Goal: Information Seeking & Learning: Learn about a topic

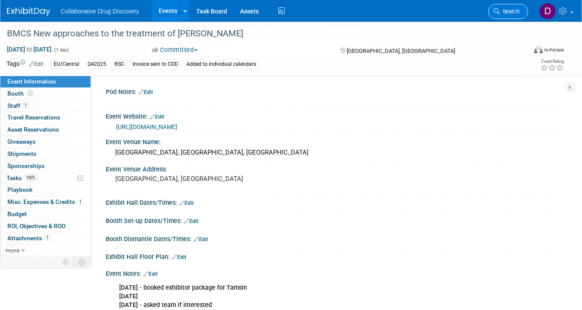
click at [497, 10] on icon at bounding box center [497, 11] width 6 height 6
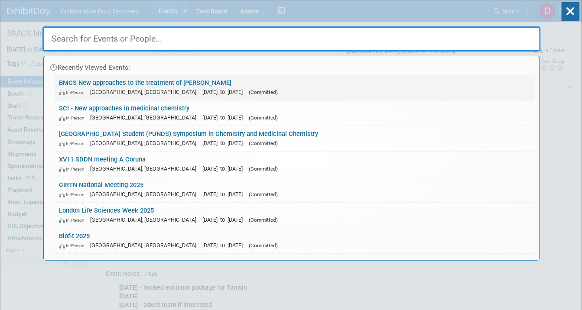
paste input "DDW Turning Science into Business Symposium 2025"
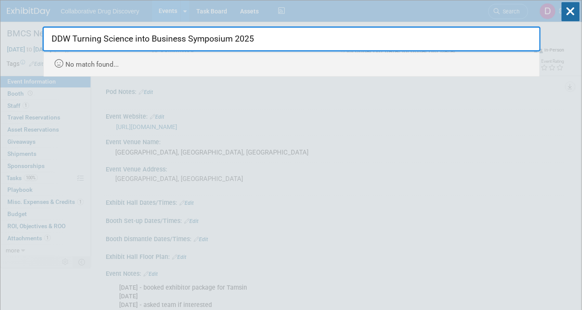
drag, startPoint x: 289, startPoint y: 45, endPoint x: 85, endPoint y: 39, distance: 204.2
click at [85, 39] on input "DDW Turning Science into Business Symposium 2025" at bounding box center [291, 38] width 498 height 25
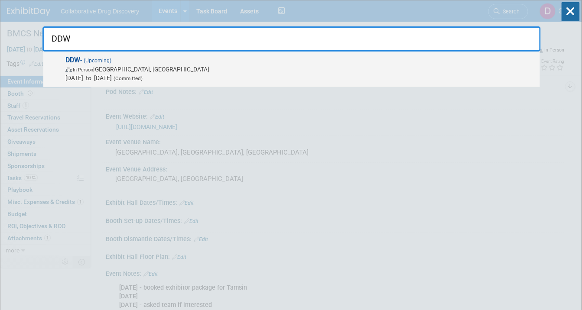
type input "DDW"
click at [106, 78] on span "Nov 4, 2025 to Nov 4, 2025 (Committed)" at bounding box center [300, 78] width 470 height 9
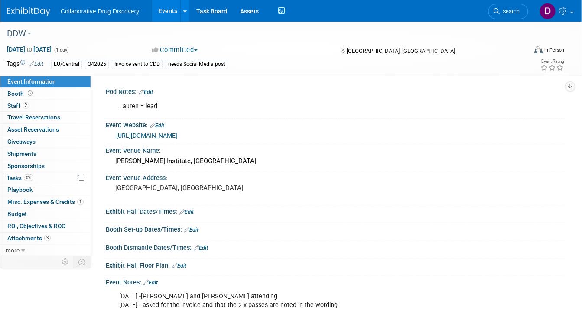
click at [177, 139] on link "https://www.ddw-online.com/ddw-symposium-2025/" at bounding box center [146, 135] width 61 height 7
click at [512, 9] on span "Search" at bounding box center [510, 11] width 20 height 6
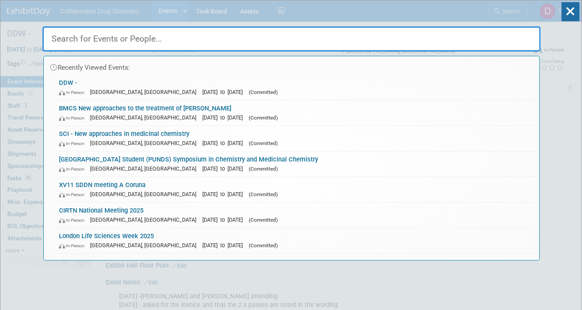
paste input "Till & [PERSON_NAME] Meetings, hosted by the Stem Cell Network"
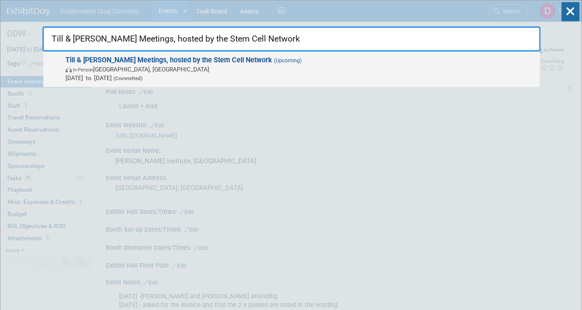
type input "Till & [PERSON_NAME] Meetings, hosted by the Stem Cell Network"
click at [146, 62] on strong "Till & [PERSON_NAME] Meetings, hosted by the Stem Cell Network" at bounding box center [168, 60] width 207 height 8
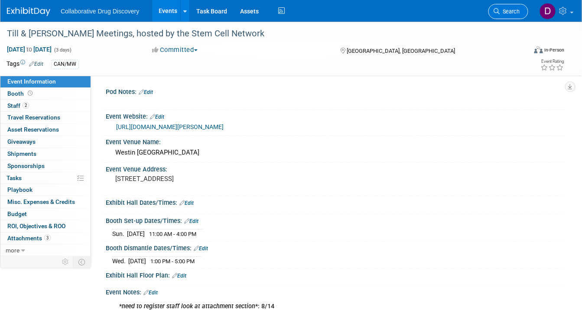
click at [511, 5] on link "Search" at bounding box center [508, 11] width 40 height 15
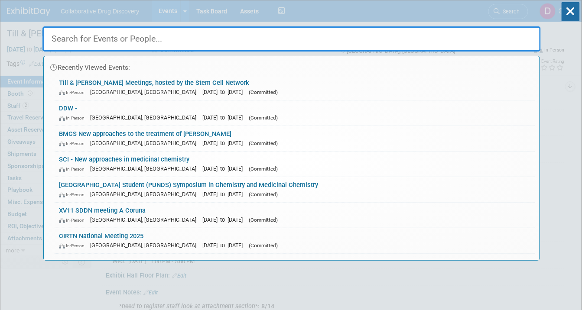
paste input "SCI - New approaches in medicinal chemistry"
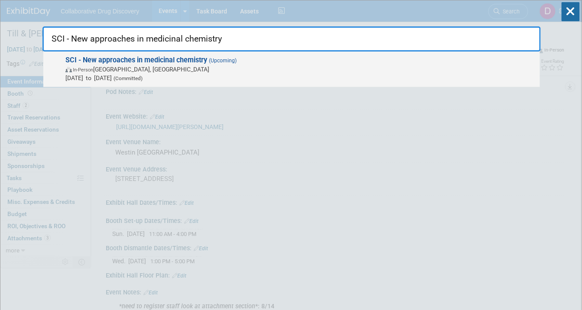
type input "SCI - New approaches in medicinal chemistry"
click at [279, 70] on span "In-Person [GEOGRAPHIC_DATA], [GEOGRAPHIC_DATA]" at bounding box center [300, 69] width 470 height 9
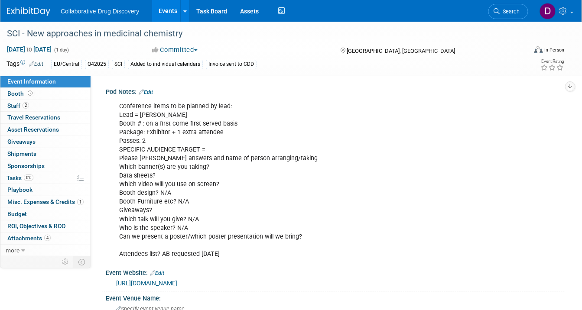
click at [177, 283] on link "[URL][DOMAIN_NAME]" at bounding box center [146, 283] width 61 height 7
click at [500, 4] on link "Search" at bounding box center [508, 11] width 40 height 15
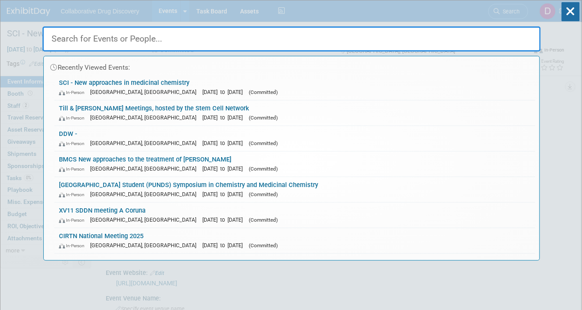
click at [114, 38] on input "text" at bounding box center [291, 38] width 498 height 25
paste input "DDW Turning Science into Business Symposium 2025"
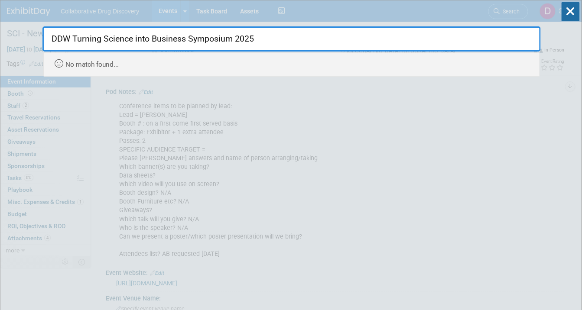
drag, startPoint x: 272, startPoint y: 35, endPoint x: 73, endPoint y: 39, distance: 198.5
click at [73, 39] on input "DDW Turning Science into Business Symposium 2025" at bounding box center [291, 38] width 498 height 25
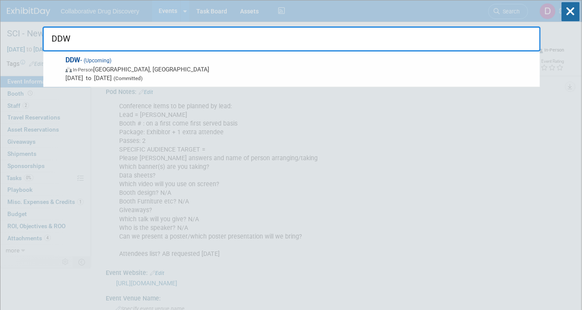
click at [46, 36] on input "DDW" at bounding box center [291, 38] width 498 height 25
type input "DDW"
